Goal: Check status

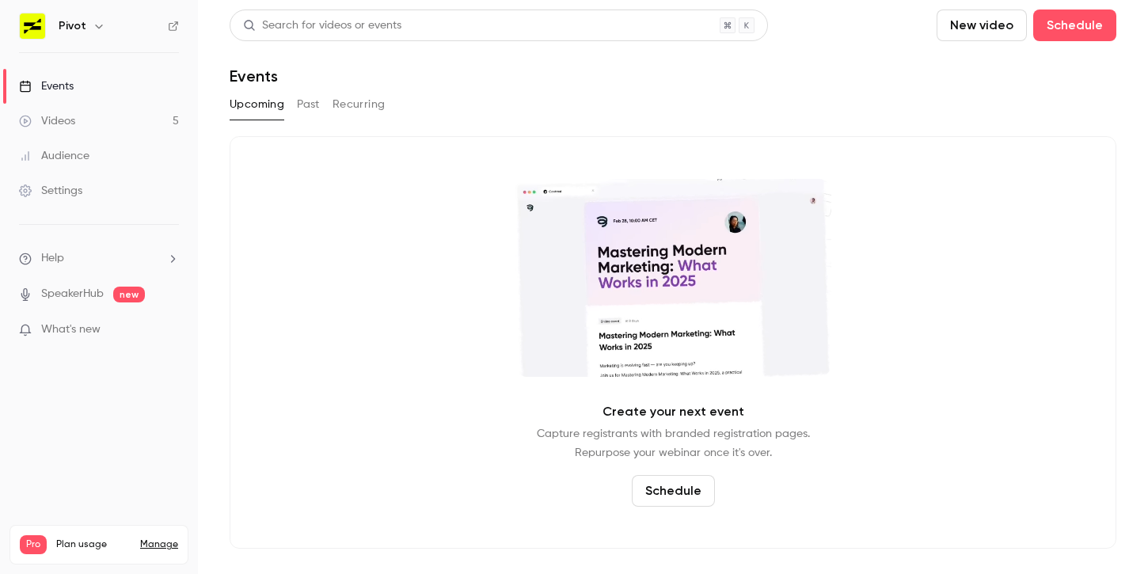
click at [340, 98] on button "Recurring" at bounding box center [358, 104] width 53 height 25
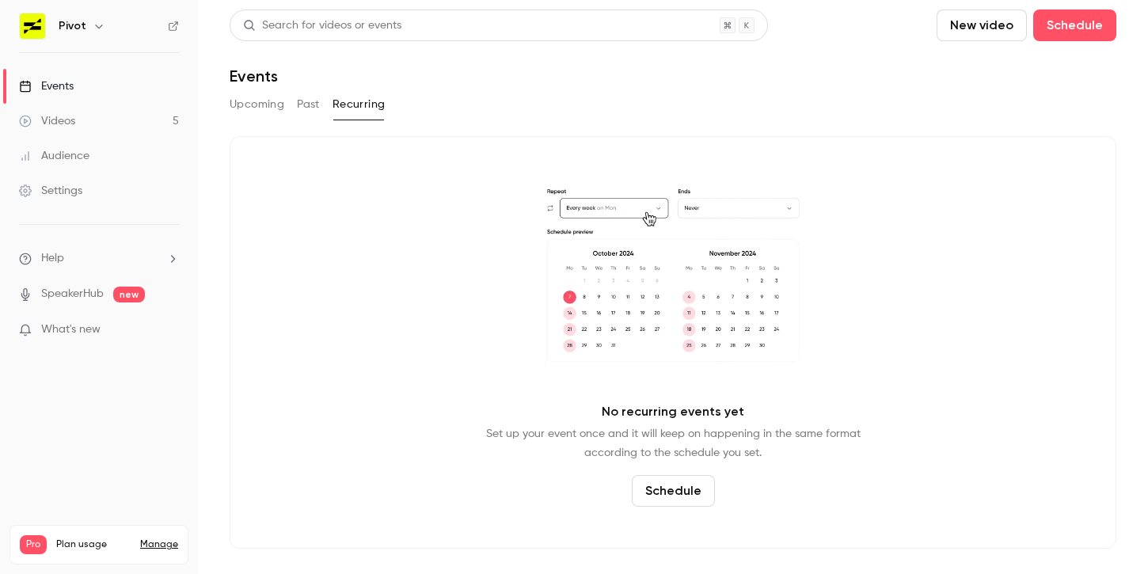
click at [313, 103] on button "Past" at bounding box center [308, 104] width 23 height 25
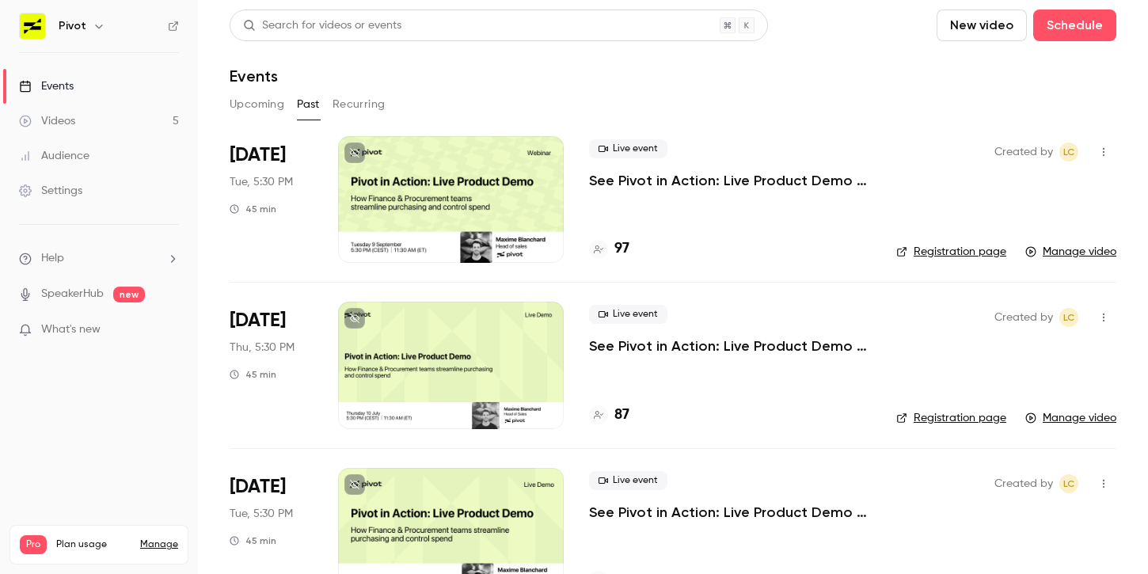
click at [267, 158] on span "[DATE]" at bounding box center [258, 154] width 56 height 25
